Goal: Navigation & Orientation: Find specific page/section

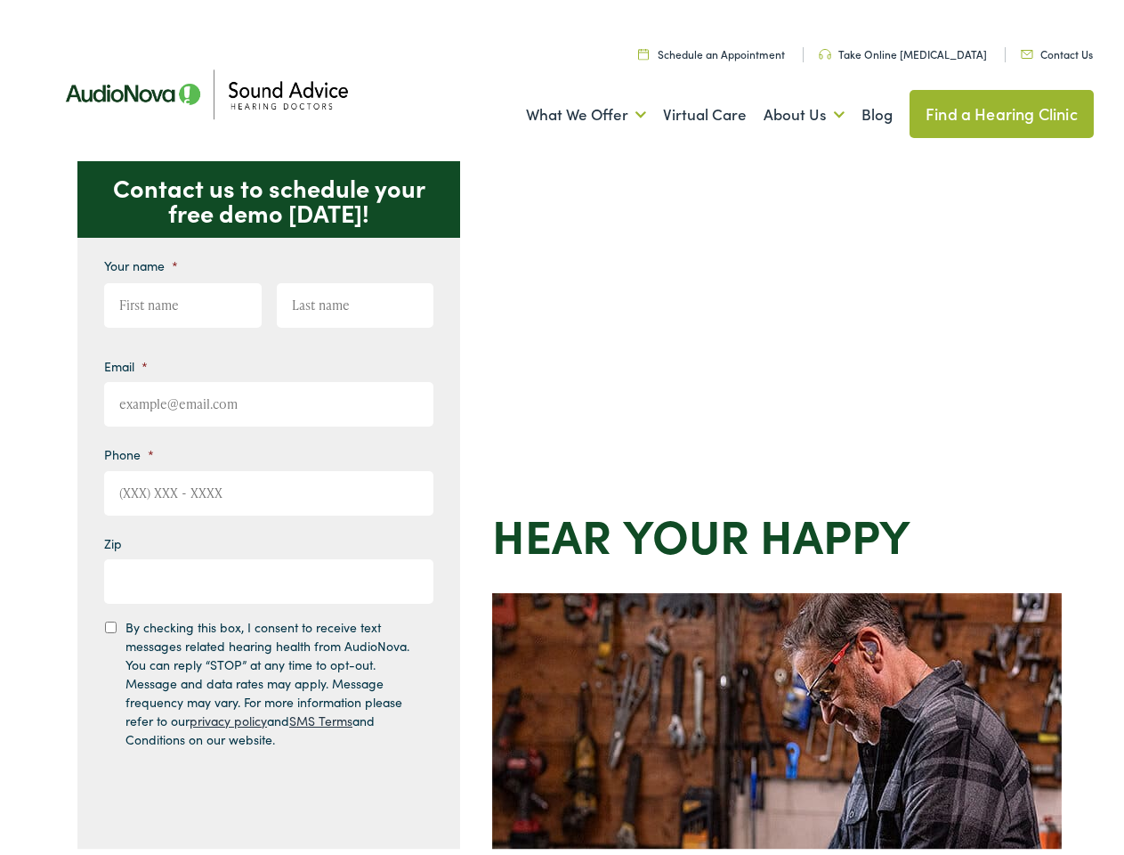
click at [562, 427] on div "Contact us to schedule your free demo today! Give us a call 888-480-2052 Email …" at bounding box center [570, 775] width 1140 height 1238
click at [570, 110] on link "What We Offer" at bounding box center [586, 110] width 120 height 66
click at [785, 110] on link "About Us" at bounding box center [804, 110] width 81 height 66
